Goal: Information Seeking & Learning: Learn about a topic

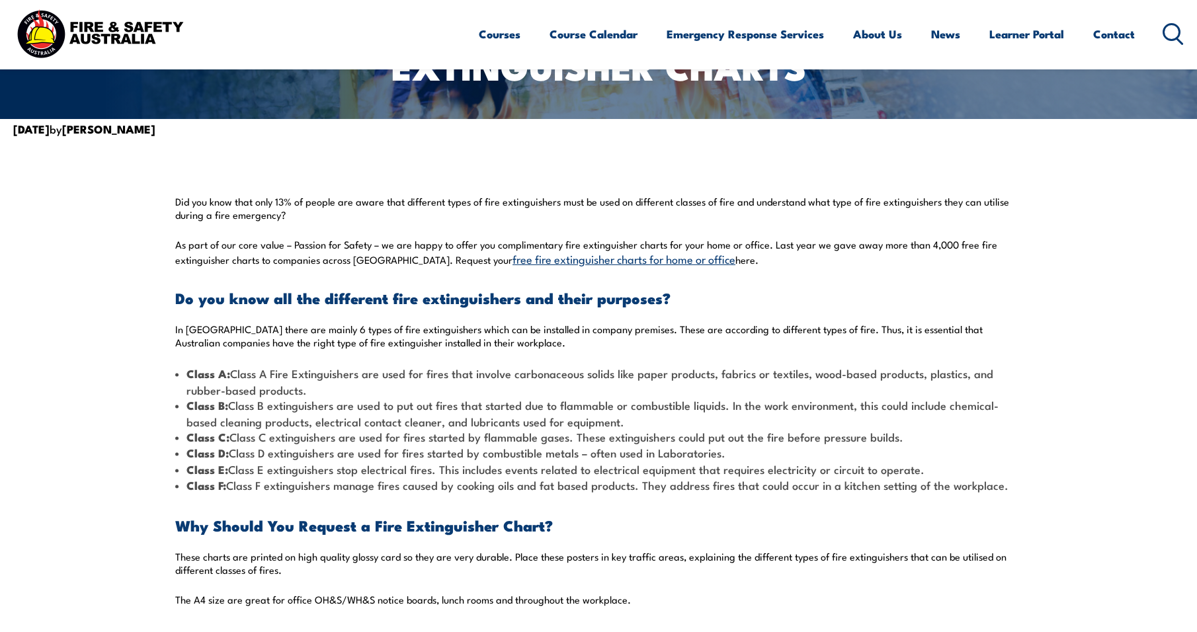
drag, startPoint x: 416, startPoint y: 407, endPoint x: 965, endPoint y: 415, distance: 549.0
click at [965, 415] on li "Class B: Class B extinguishers are used to put out fires that started due to fl…" at bounding box center [598, 414] width 847 height 32
click at [397, 464] on li "Class E: Class E extinguishers stop electrical fires. This includes events rela…" at bounding box center [598, 470] width 847 height 16
drag, startPoint x: 499, startPoint y: 433, endPoint x: 650, endPoint y: 427, distance: 151.6
click at [650, 427] on ul "Class A: Class A Fire Extinguishers are used for fires that involve carbonaceou…" at bounding box center [598, 430] width 847 height 128
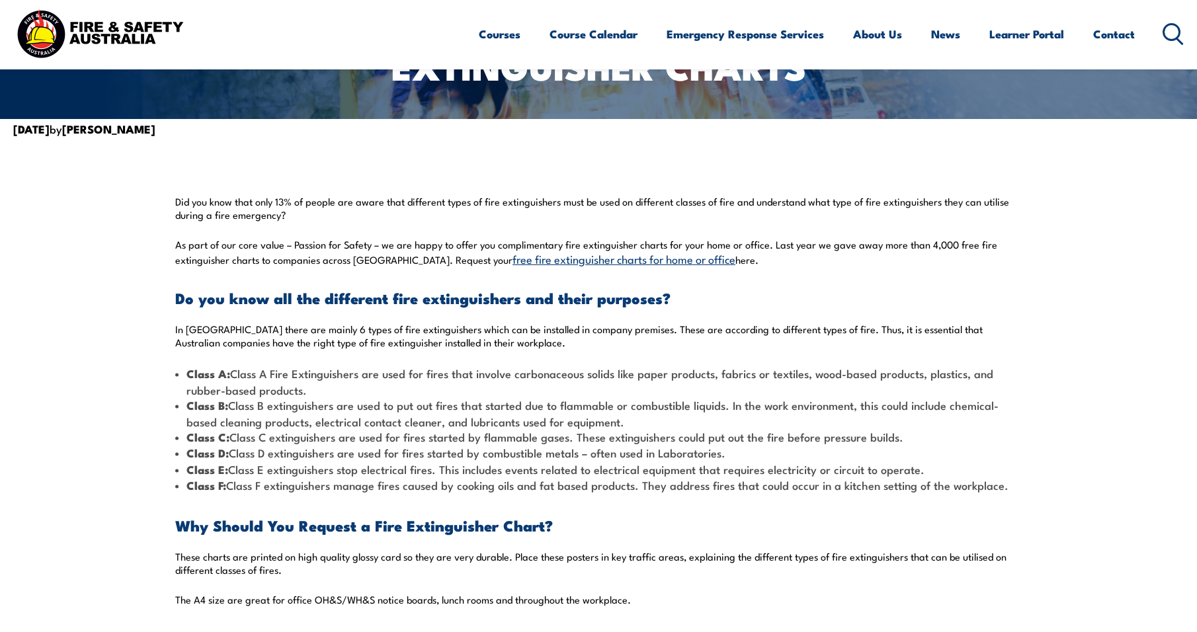
click at [523, 454] on li "Class D: Class D extinguishers are used for fires started by combustible metals…" at bounding box center [598, 453] width 847 height 16
drag, startPoint x: 523, startPoint y: 452, endPoint x: 650, endPoint y: 454, distance: 127.0
click at [650, 454] on li "Class D: Class D extinguishers are used for fires started by combustible metals…" at bounding box center [598, 453] width 847 height 16
drag, startPoint x: 442, startPoint y: 472, endPoint x: 864, endPoint y: 472, distance: 422.6
click at [864, 472] on li "Class E: Class E extinguishers stop electrical fires. This includes events rela…" at bounding box center [598, 470] width 847 height 16
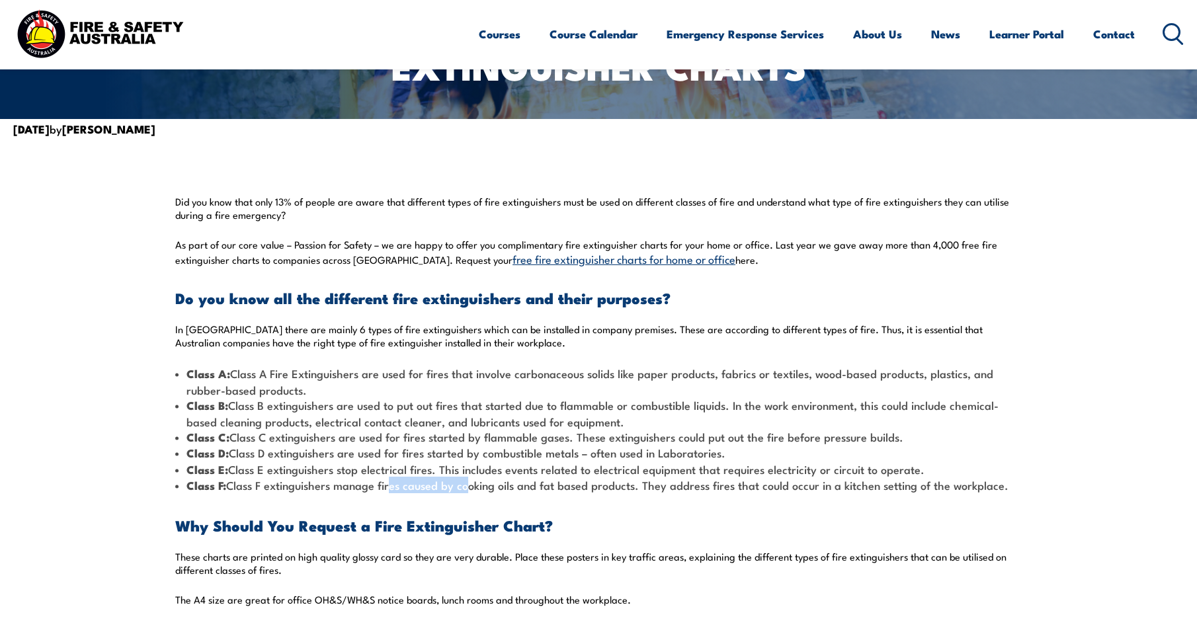
drag, startPoint x: 386, startPoint y: 489, endPoint x: 461, endPoint y: 487, distance: 75.4
click at [461, 487] on li "Class F: Class F extinguishers manage fires caused by cooking oils and fat base…" at bounding box center [598, 486] width 847 height 16
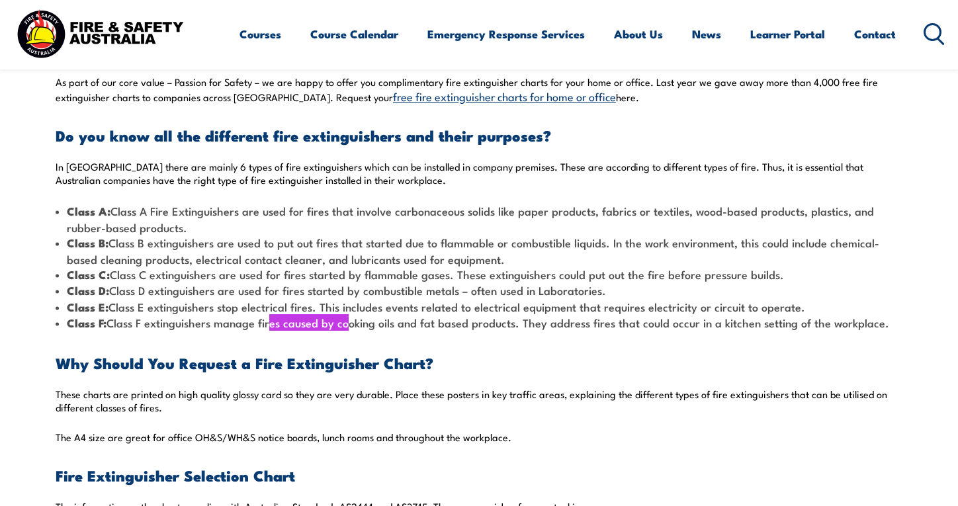
scroll to position [424, 0]
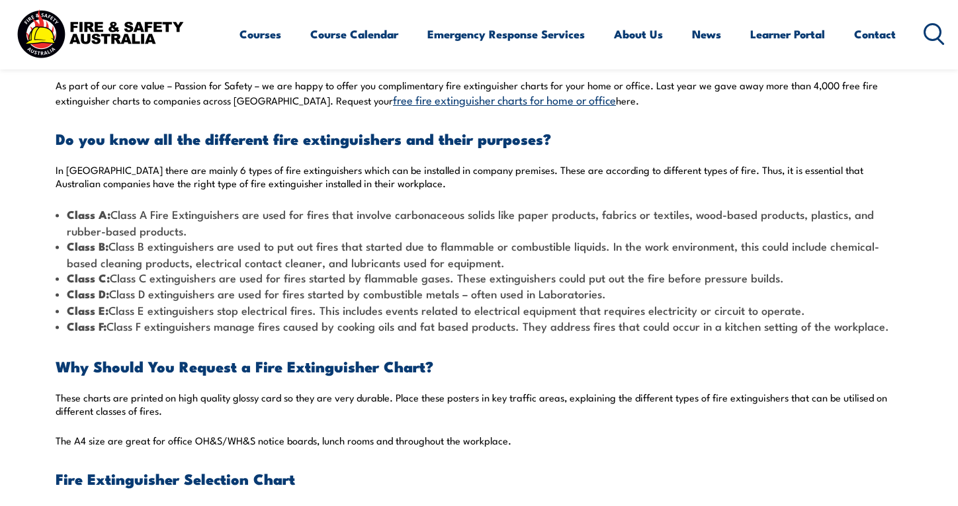
click at [456, 254] on li "Class B: Class B extinguishers are used to put out fires that started due to fl…" at bounding box center [479, 254] width 847 height 32
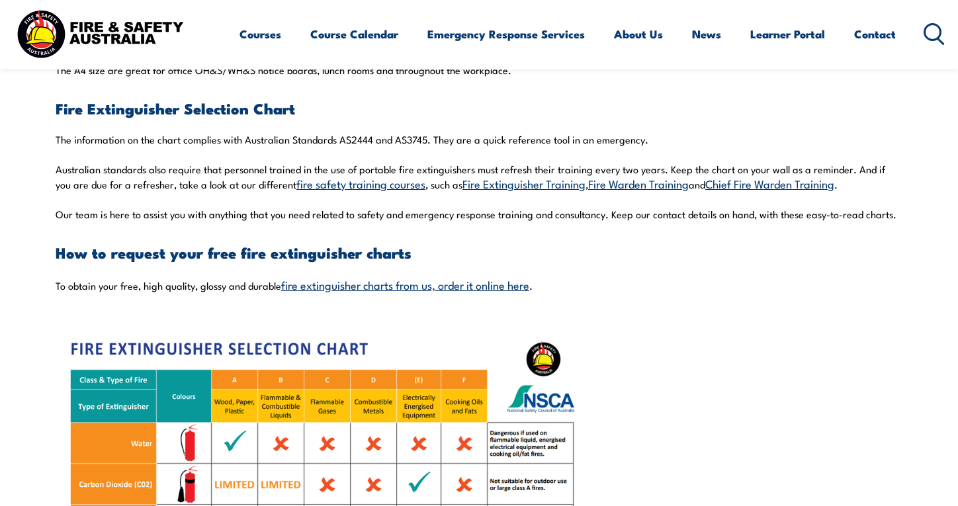
scroll to position [1059, 0]
